Goal: Information Seeking & Learning: Learn about a topic

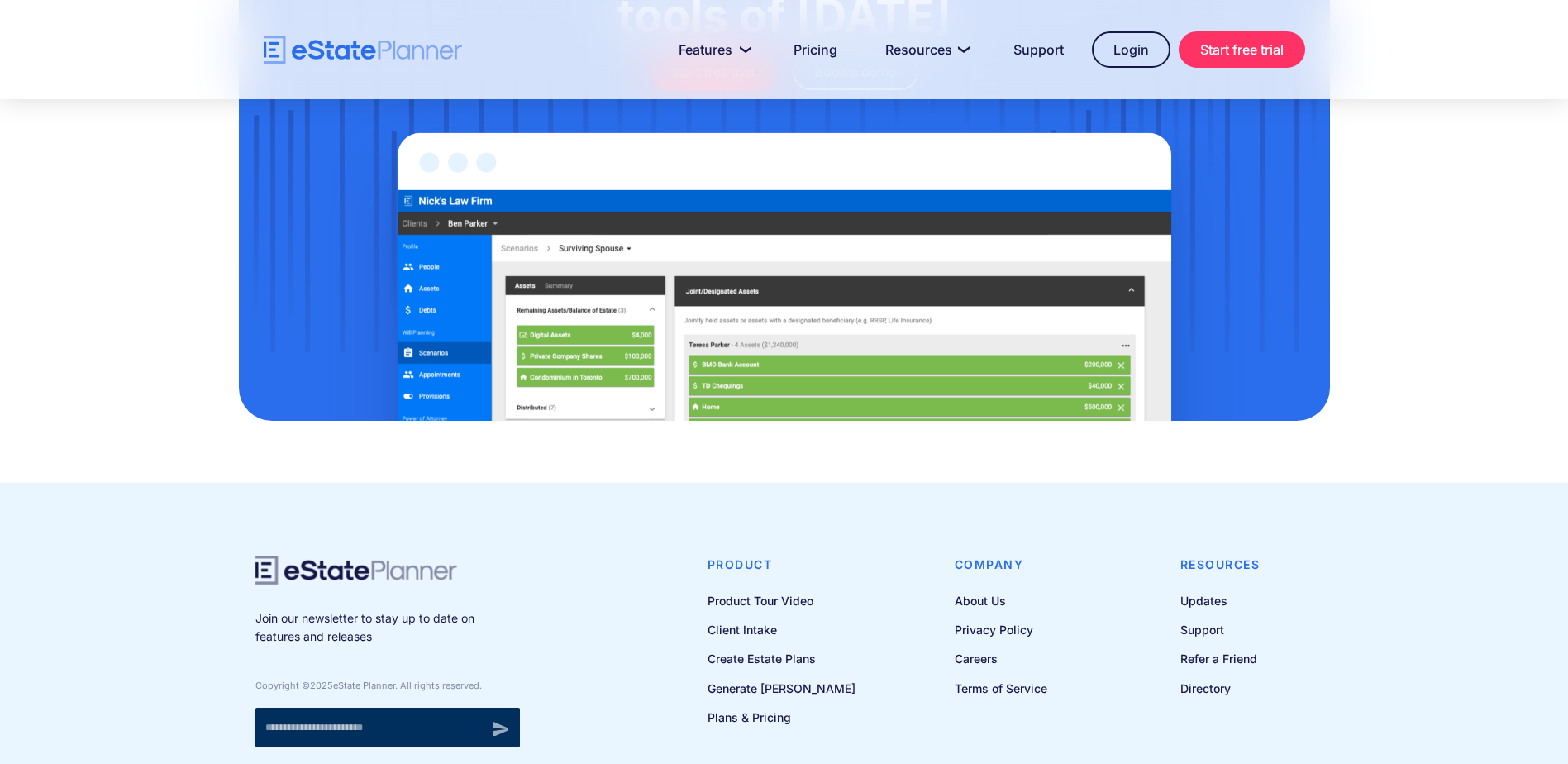
scroll to position [5411, 0]
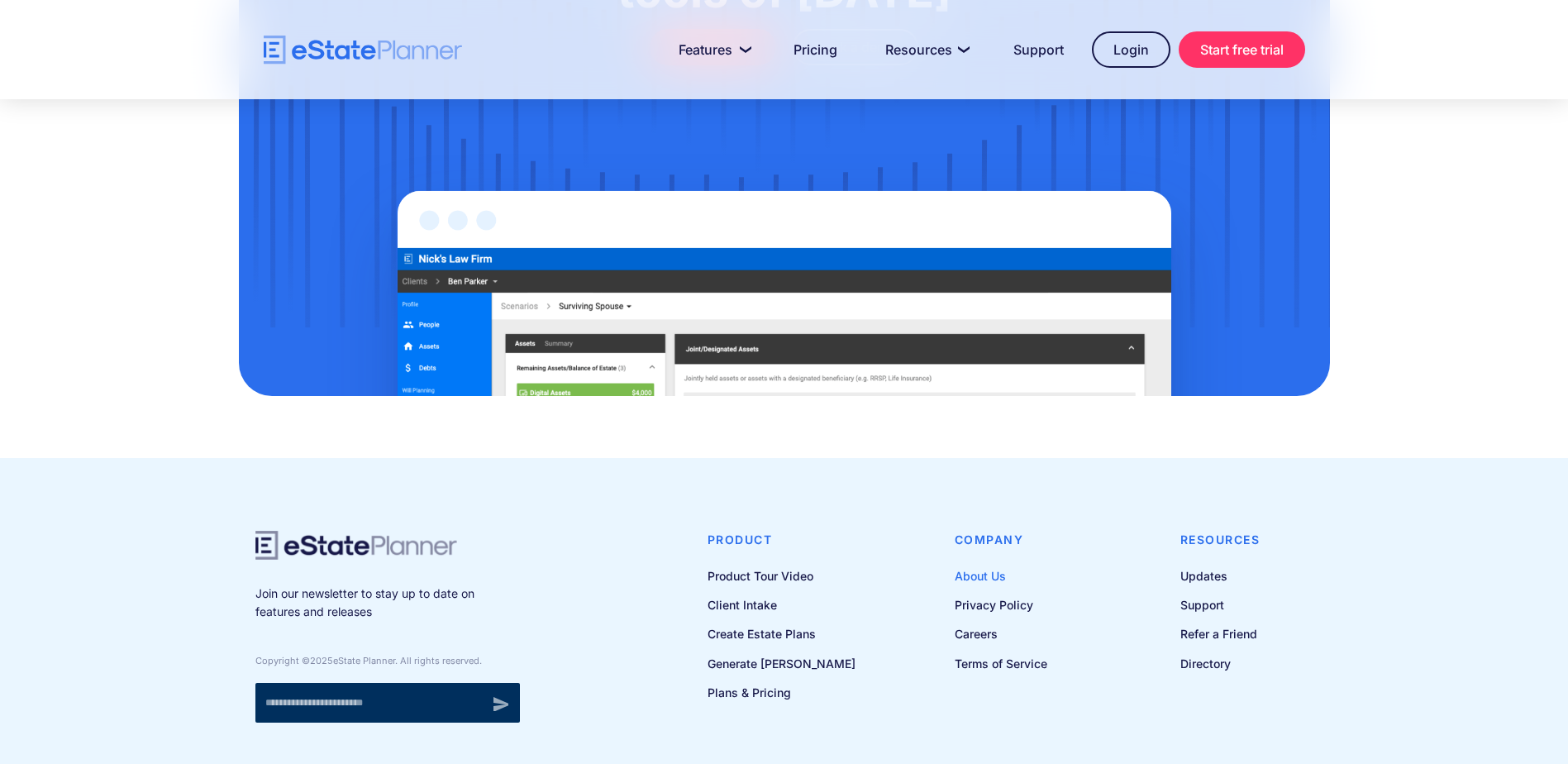
click at [980, 566] on link "About Us" at bounding box center [1001, 576] width 93 height 21
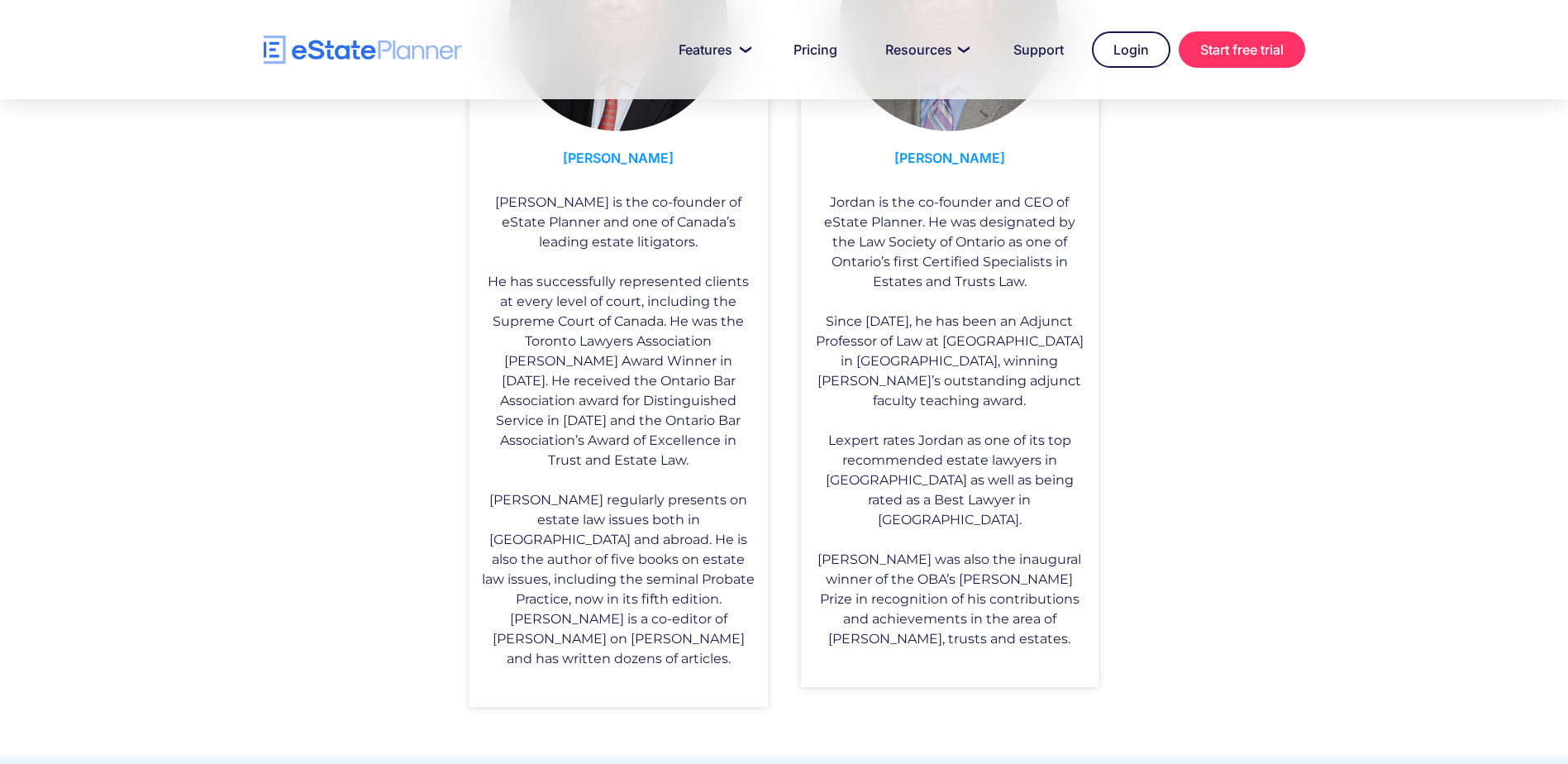
scroll to position [1406, 0]
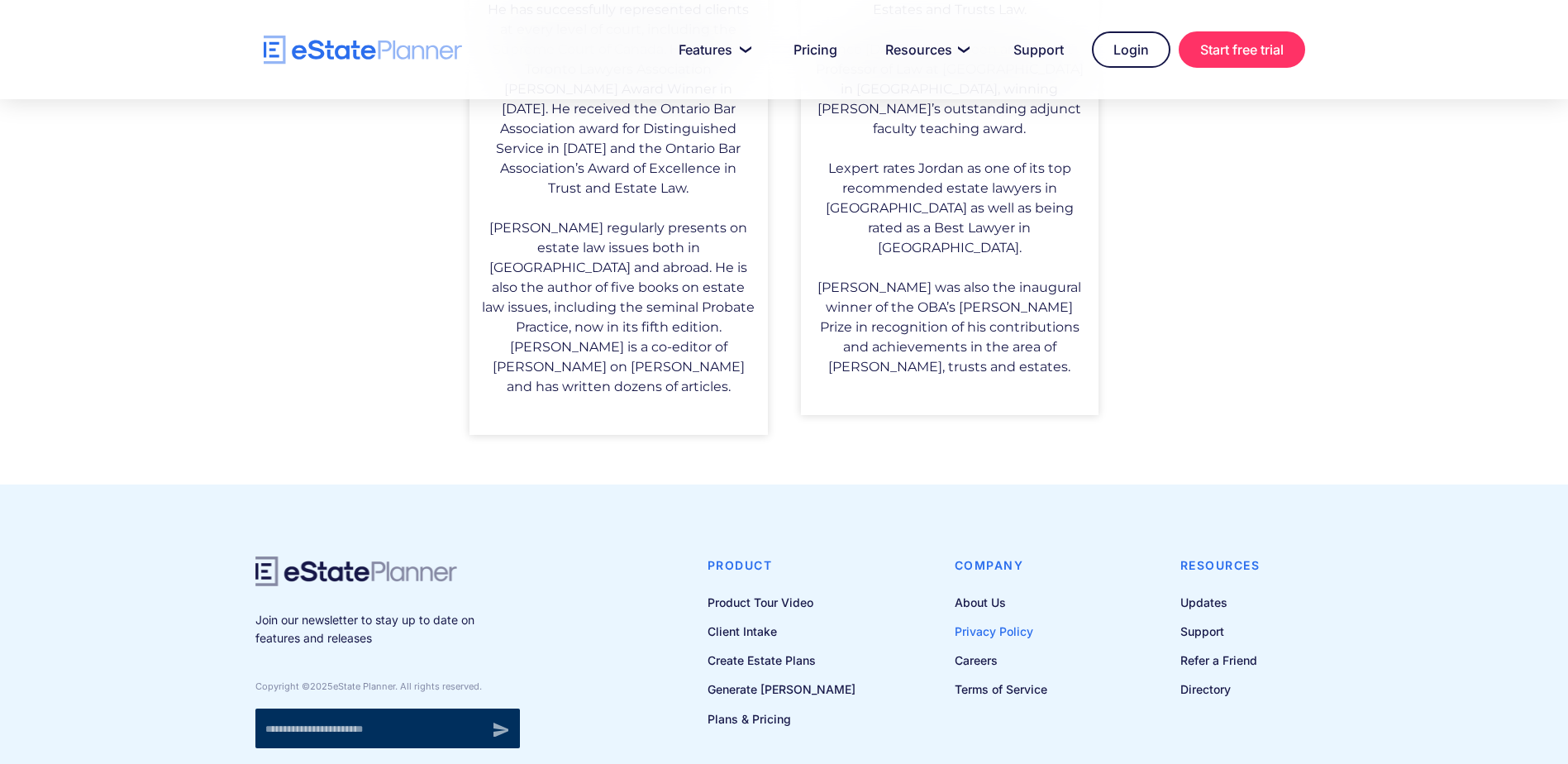
click at [1020, 621] on link "Privacy Policy" at bounding box center [1001, 631] width 93 height 21
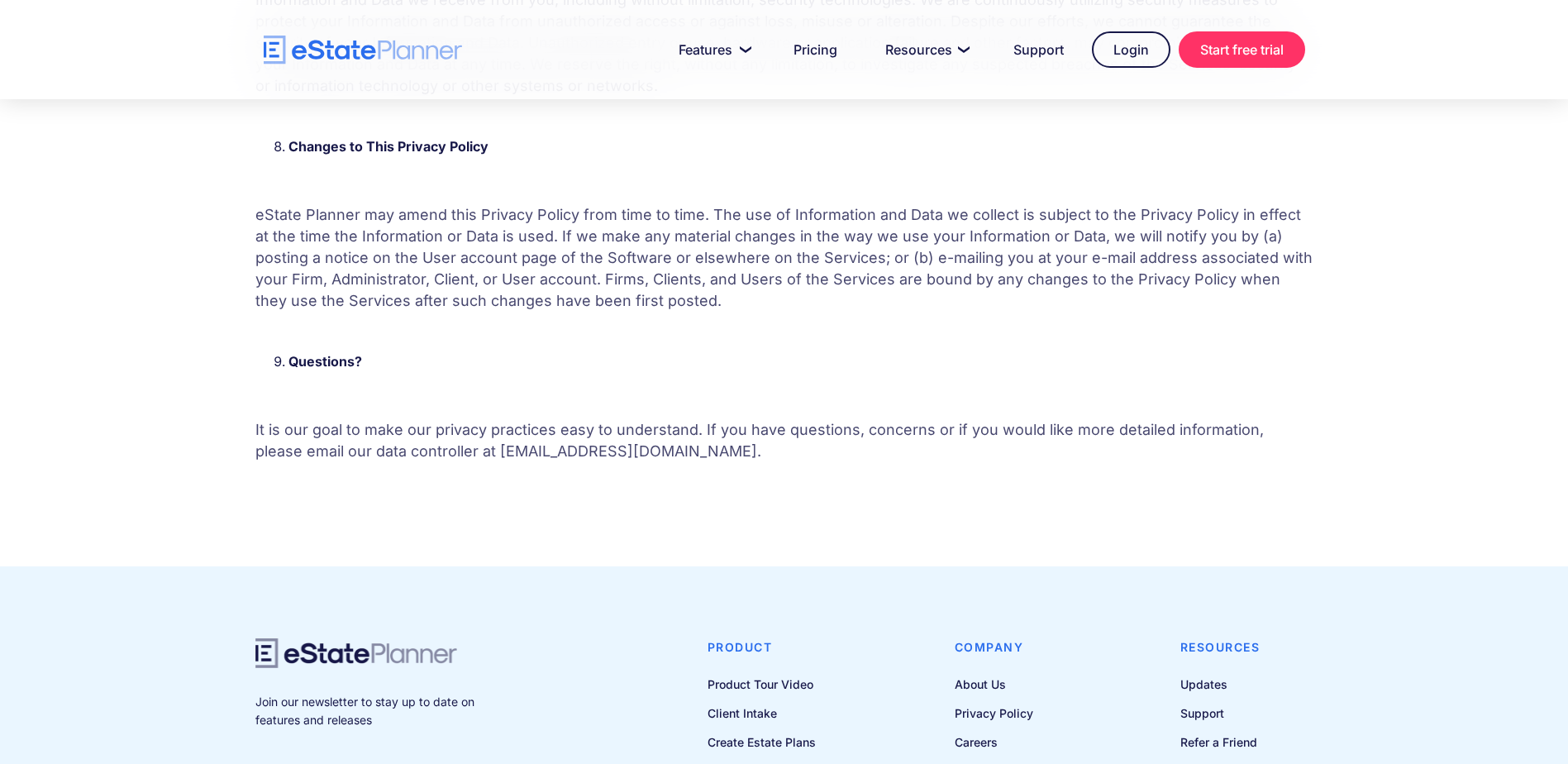
scroll to position [4320, 0]
